Goal: Transaction & Acquisition: Purchase product/service

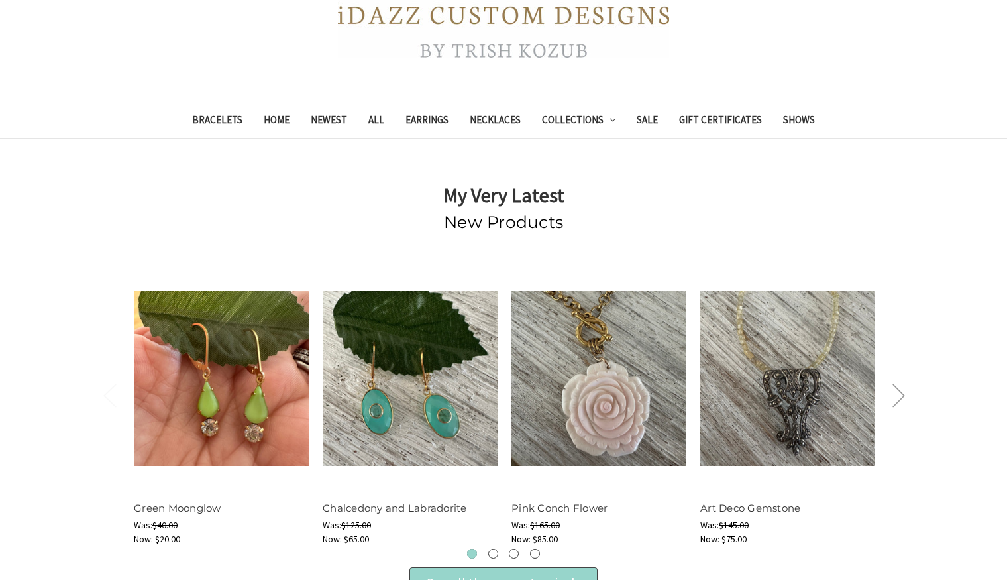
scroll to position [370, 0]
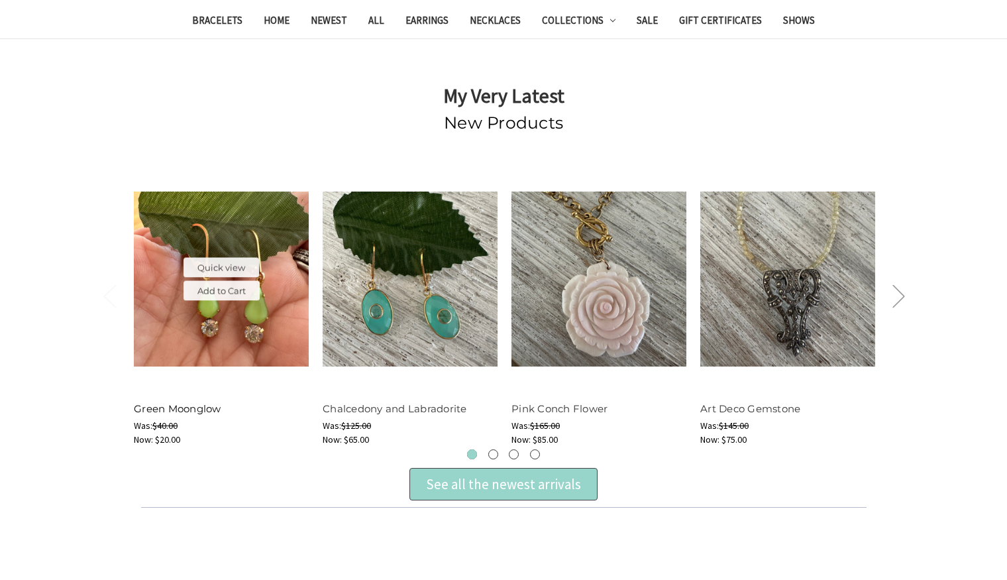
click at [179, 403] on link "Green Moonglow" at bounding box center [177, 408] width 87 height 13
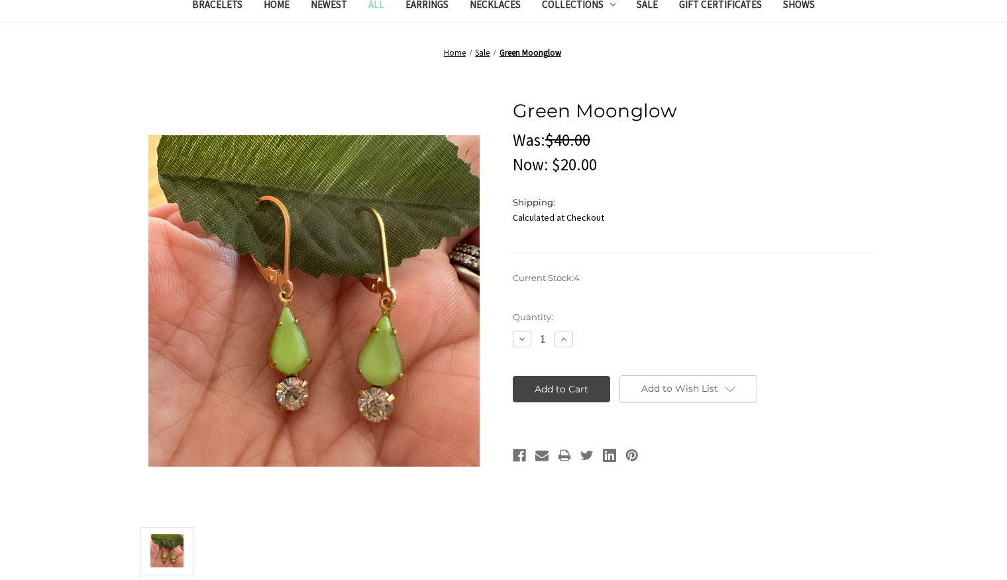
scroll to position [65, 0]
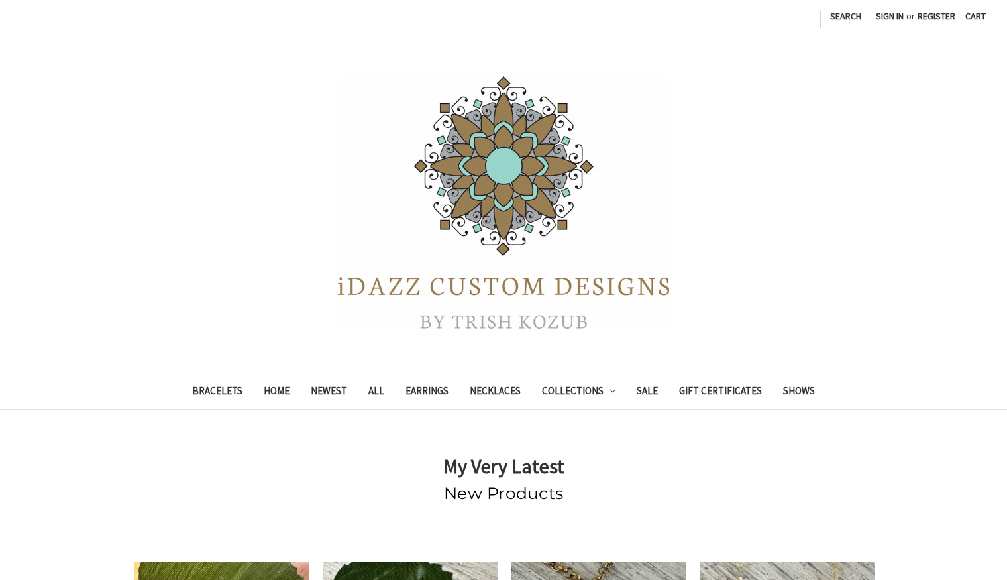
scroll to position [370, 0]
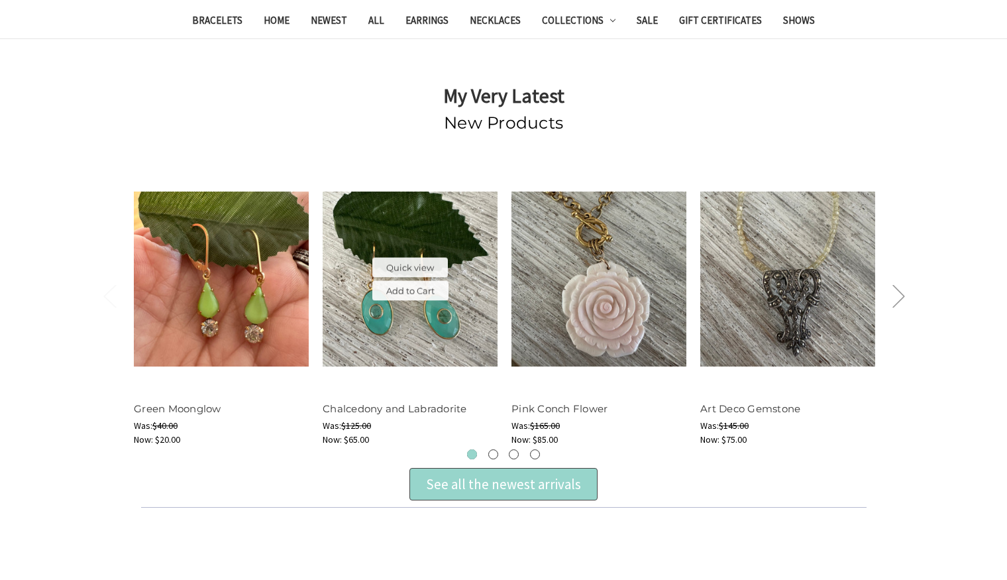
click at [448, 322] on img at bounding box center [410, 278] width 175 height 175
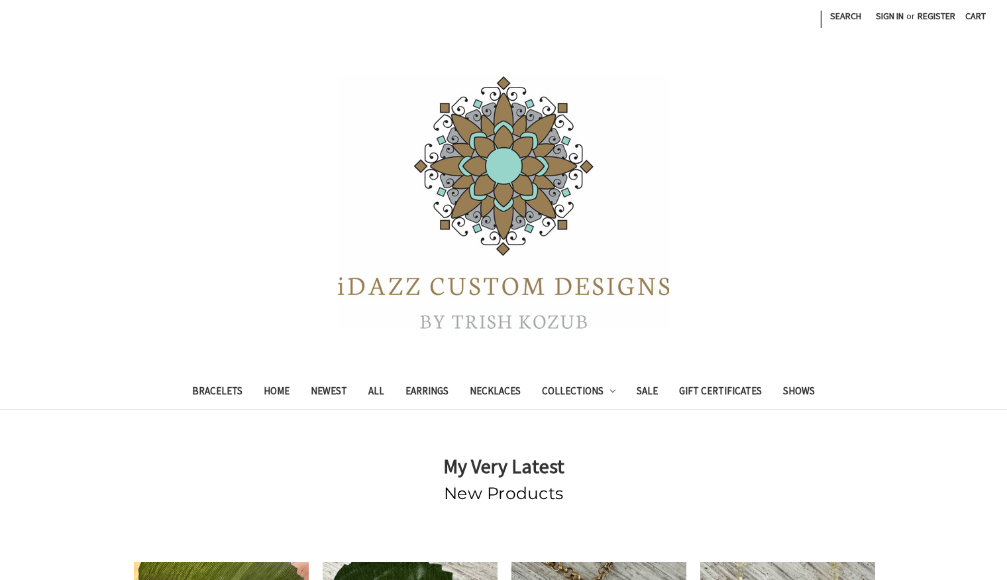
scroll to position [370, 0]
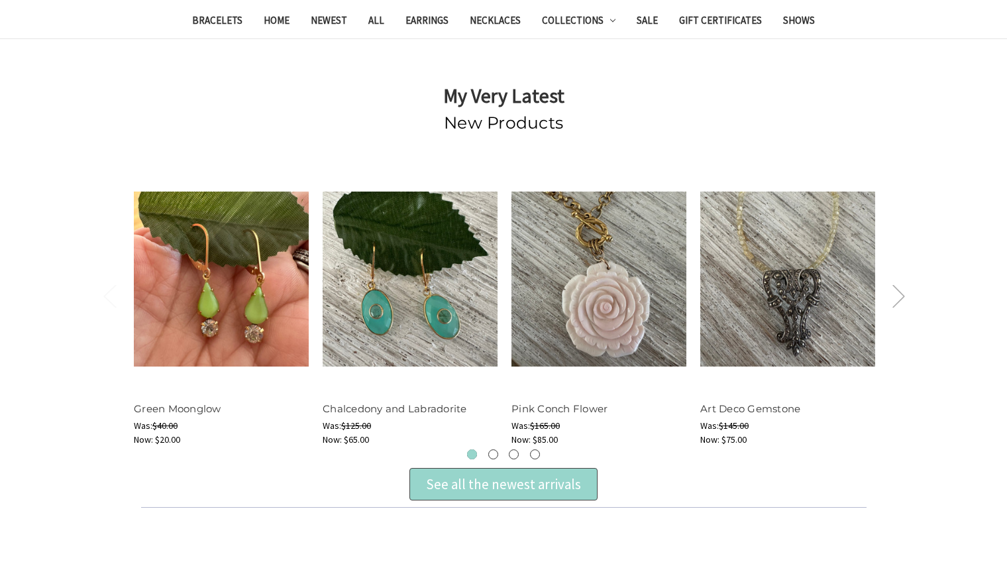
click at [897, 295] on button "Next" at bounding box center [898, 296] width 26 height 40
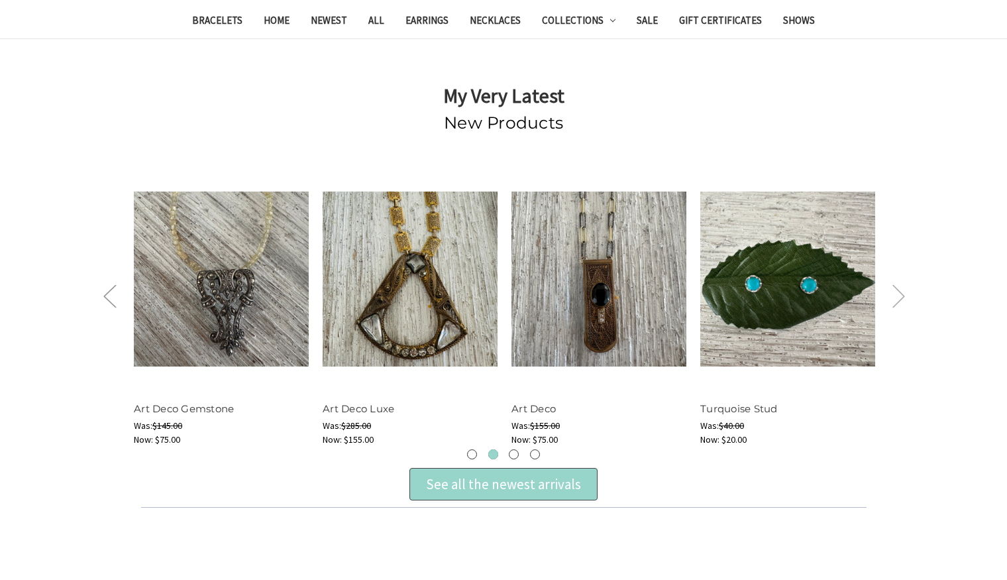
click at [897, 295] on button "Next" at bounding box center [898, 296] width 26 height 40
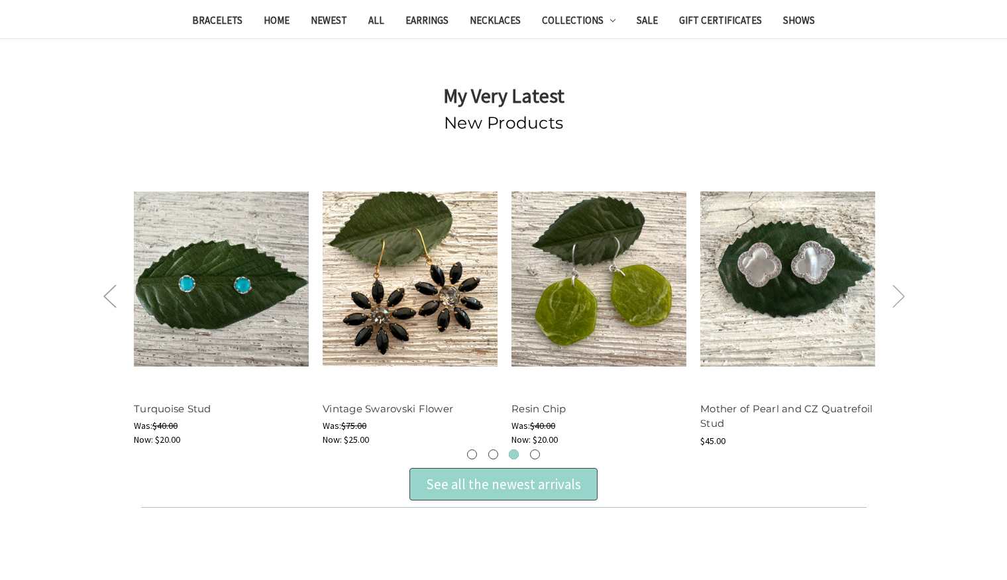
click at [898, 295] on button "Next" at bounding box center [898, 296] width 26 height 40
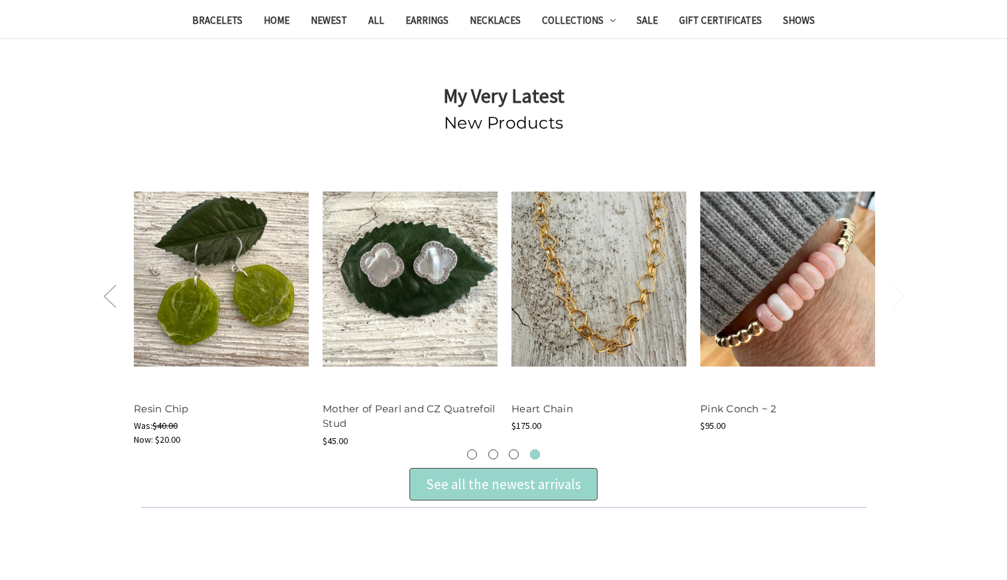
click at [116, 297] on button "Previous" at bounding box center [109, 296] width 26 height 40
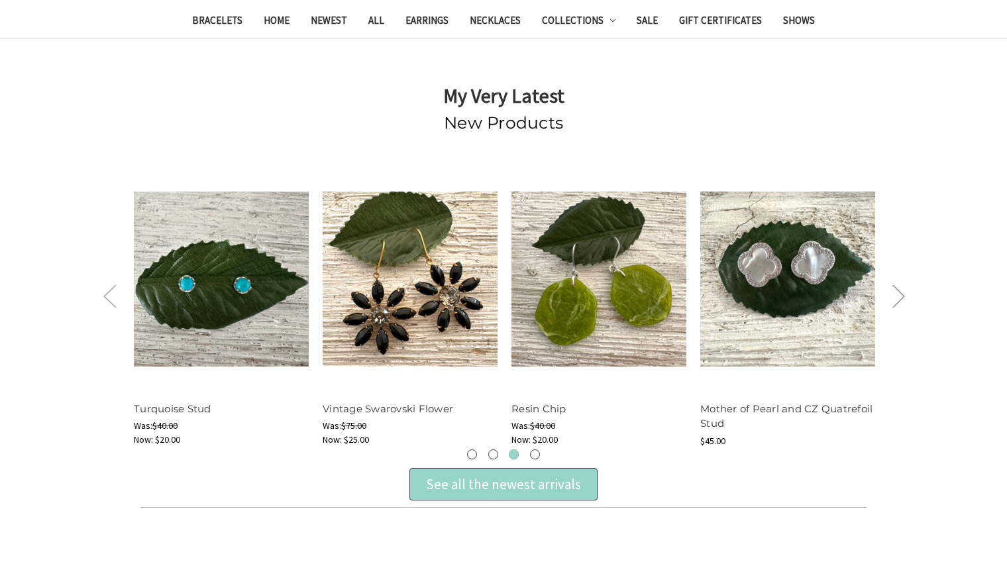
click at [111, 296] on button "Previous" at bounding box center [109, 296] width 26 height 40
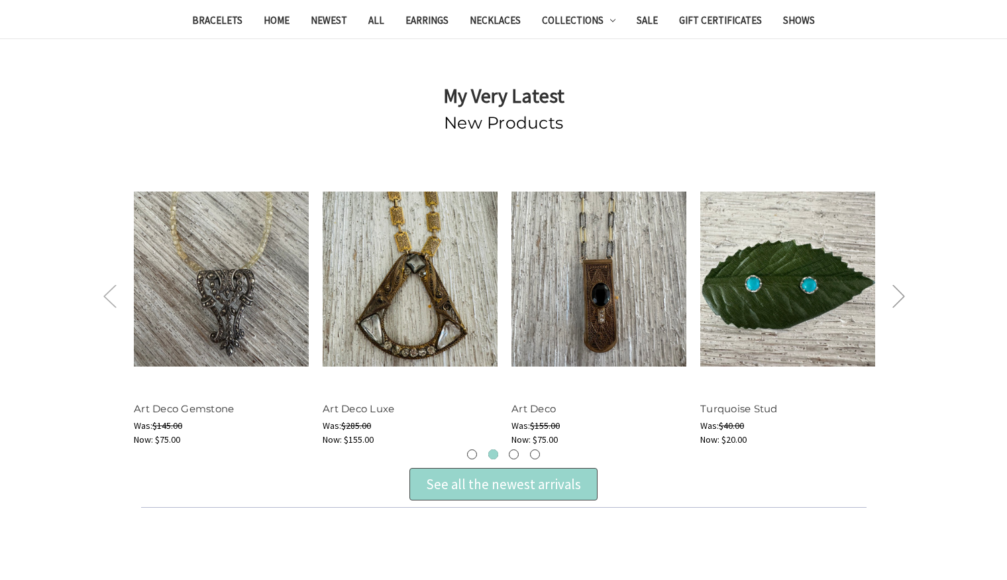
click at [110, 293] on button "Previous" at bounding box center [109, 296] width 26 height 40
